Goal: Information Seeking & Learning: Learn about a topic

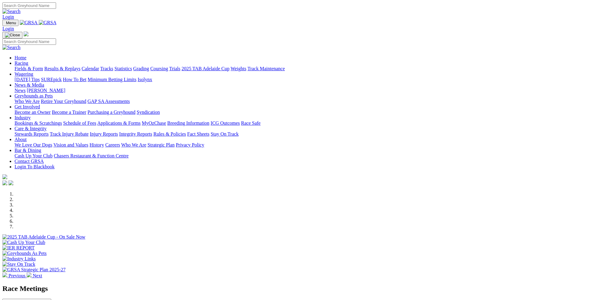
click at [186, 131] on link "Rules & Policies" at bounding box center [169, 133] width 33 height 5
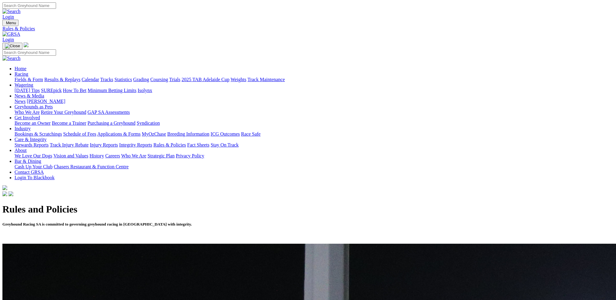
click at [152, 142] on link "Integrity Reports" at bounding box center [135, 144] width 33 height 5
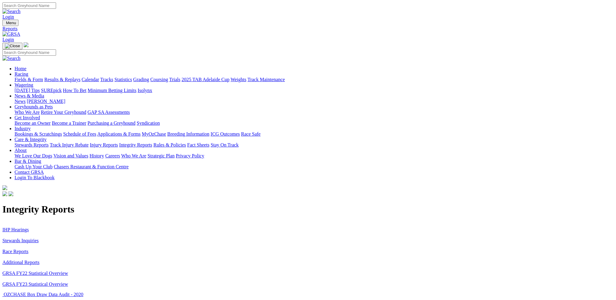
click at [39, 260] on link "Additional Reports" at bounding box center [20, 262] width 37 height 5
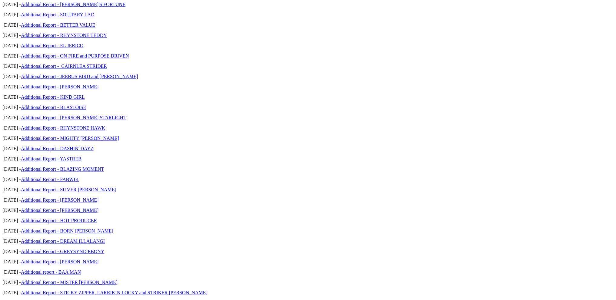
scroll to position [1256, 0]
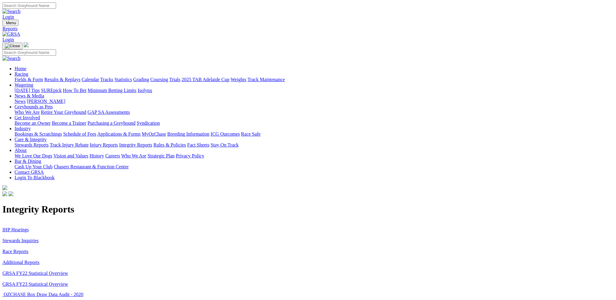
click at [39, 238] on link "Stewards Inquiries" at bounding box center [20, 240] width 36 height 5
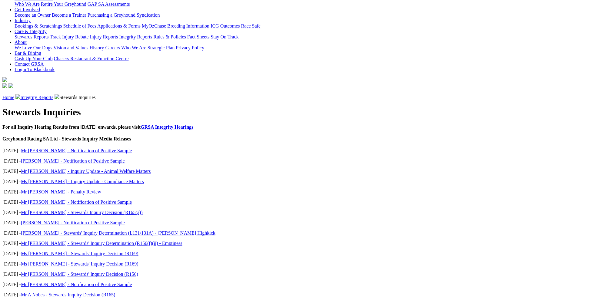
scroll to position [30, 0]
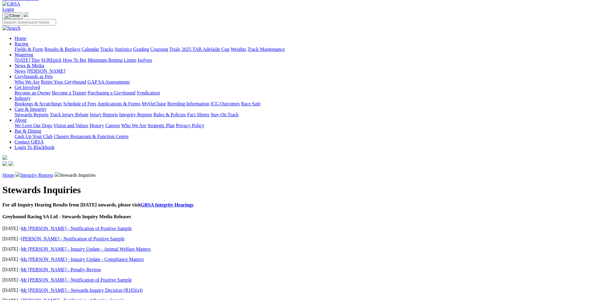
click at [193, 202] on link "GRSA Integrity Hearings" at bounding box center [167, 204] width 53 height 5
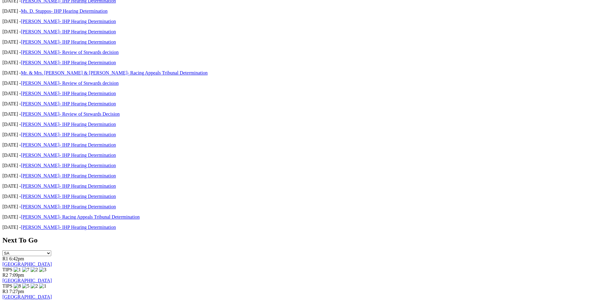
scroll to position [823, 0]
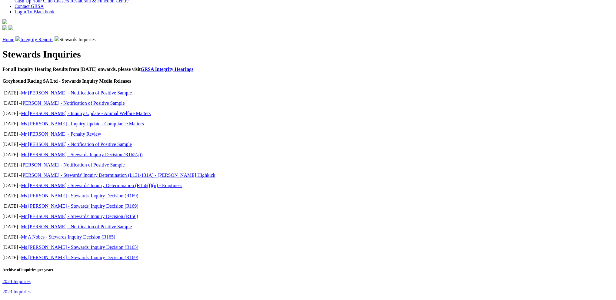
scroll to position [287, 0]
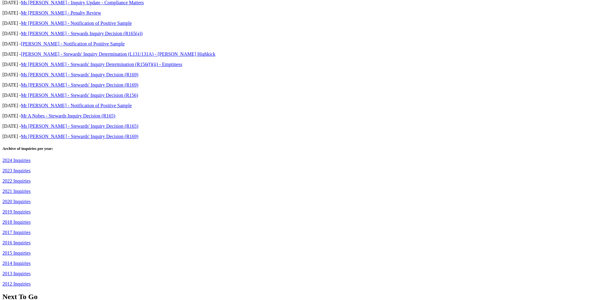
click at [31, 281] on link "2012 Inquiries" at bounding box center [16, 283] width 28 height 5
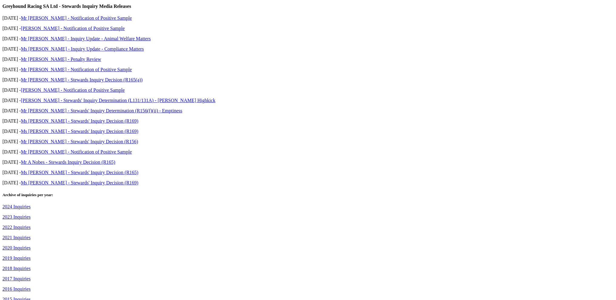
scroll to position [363, 0]
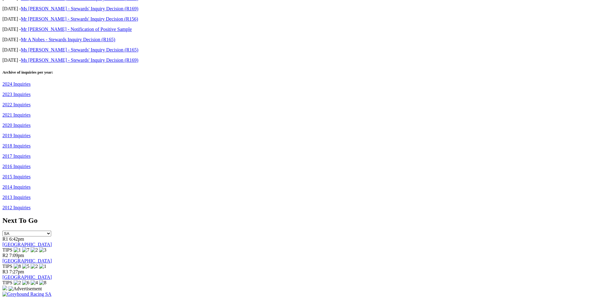
click at [122, 81] on div "Stewards Inquiries For all Inquiry Hearing Results from [DATE] onwards, please …" at bounding box center [307, 30] width 611 height 359
click at [31, 195] on link "2013 Inquiries" at bounding box center [16, 197] width 28 height 5
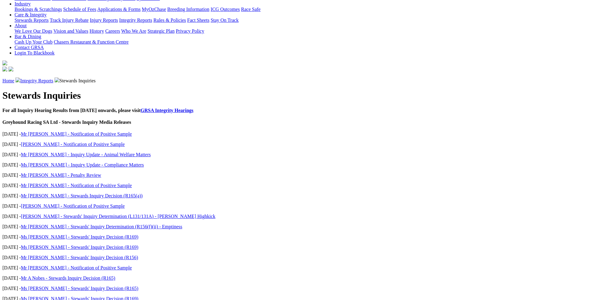
scroll to position [182, 0]
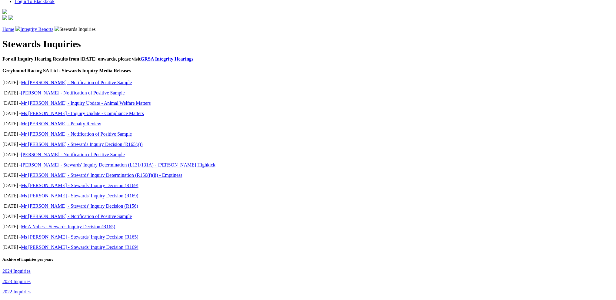
scroll to position [242, 0]
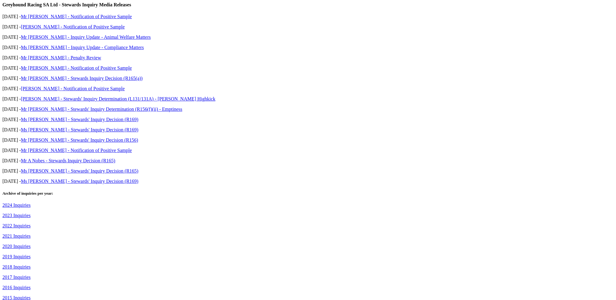
click at [31, 295] on link "2015 Inquiries" at bounding box center [16, 297] width 28 height 5
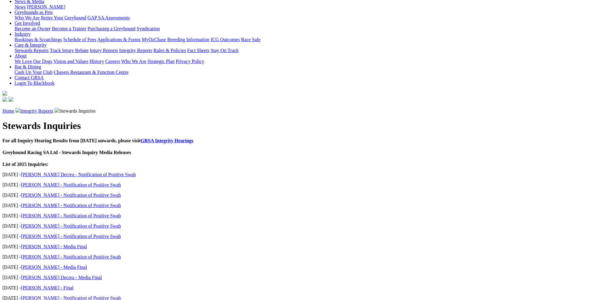
scroll to position [212, 0]
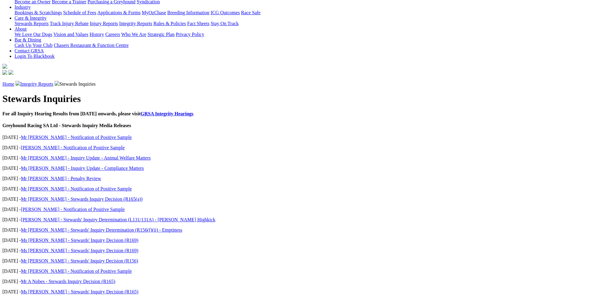
scroll to position [212, 0]
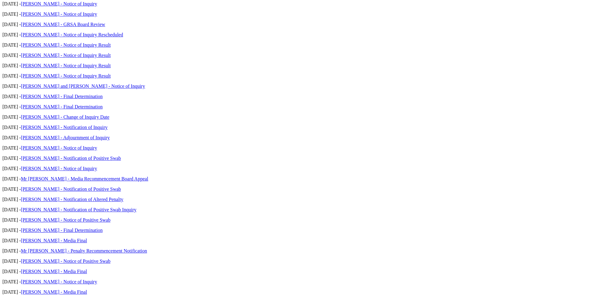
scroll to position [545, 0]
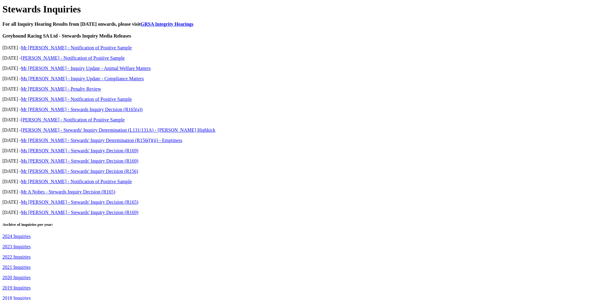
scroll to position [212, 0]
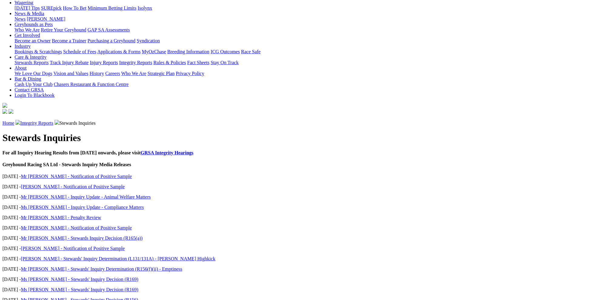
scroll to position [182, 0]
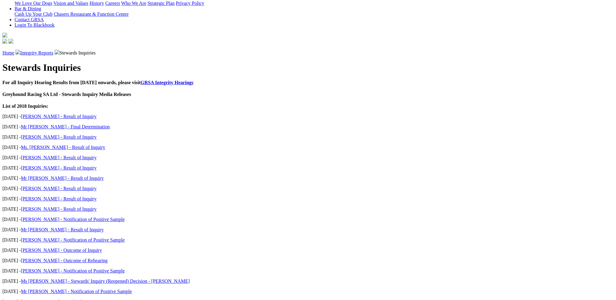
scroll to position [212, 0]
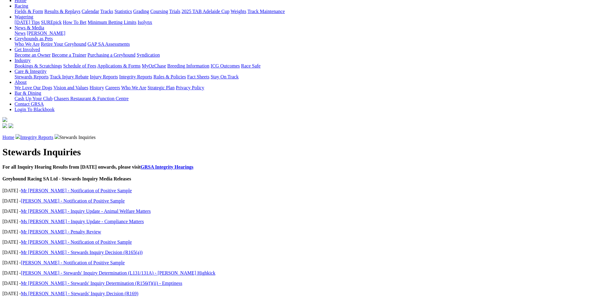
scroll to position [182, 0]
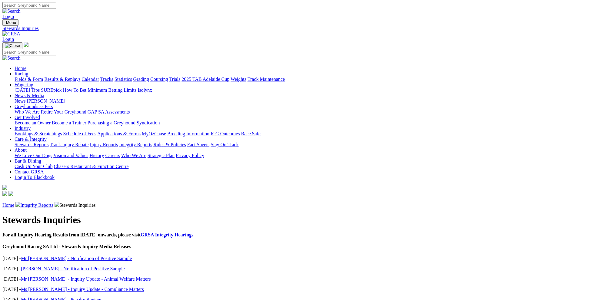
scroll to position [91, 0]
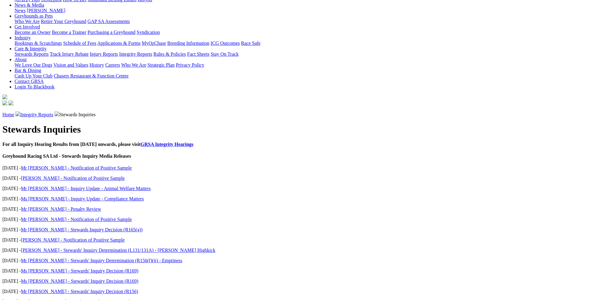
click at [138, 268] on link "Ms [PERSON_NAME] - Stewards' Inquiry Decision (R169)" at bounding box center [80, 270] width 118 height 5
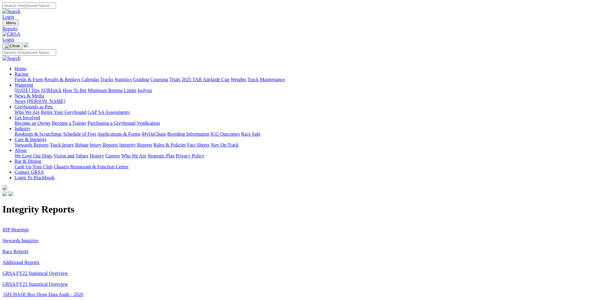
click at [29, 227] on link "IHP Hearings" at bounding box center [15, 229] width 26 height 5
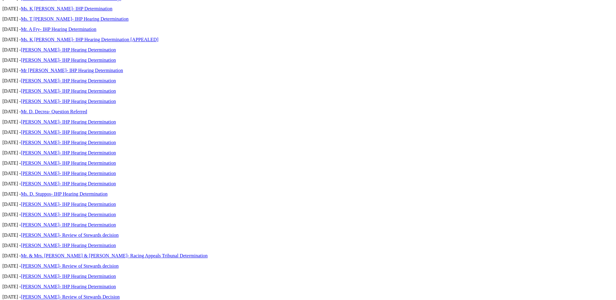
scroll to position [611, 0]
